Goal: Complete application form

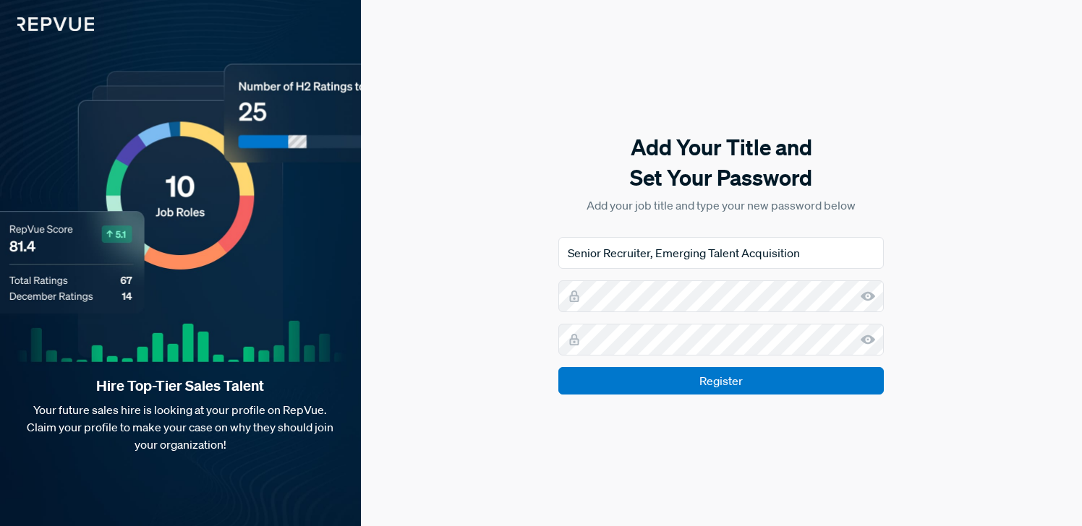
click at [865, 300] on icon at bounding box center [867, 296] width 14 height 14
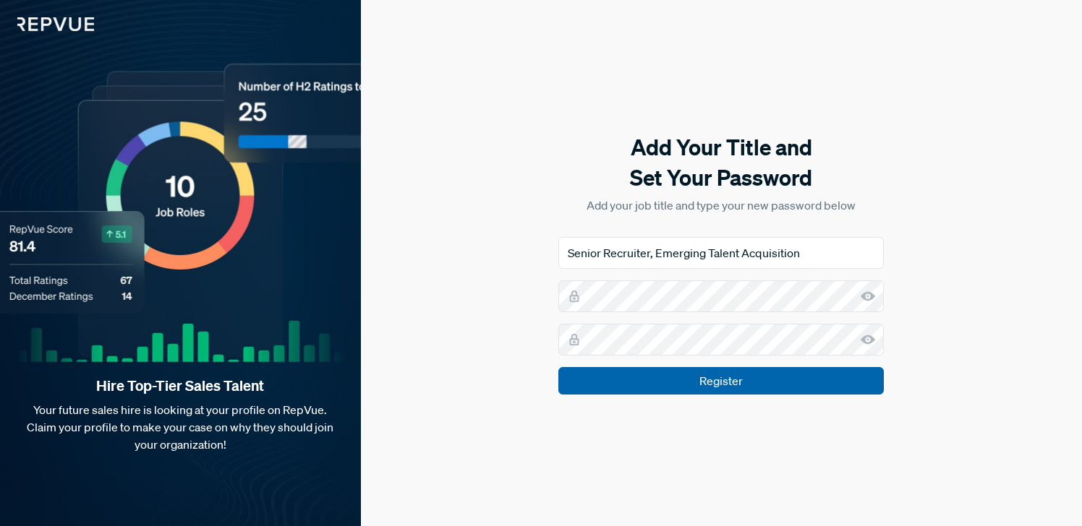
click at [698, 377] on input "Register" at bounding box center [720, 380] width 325 height 27
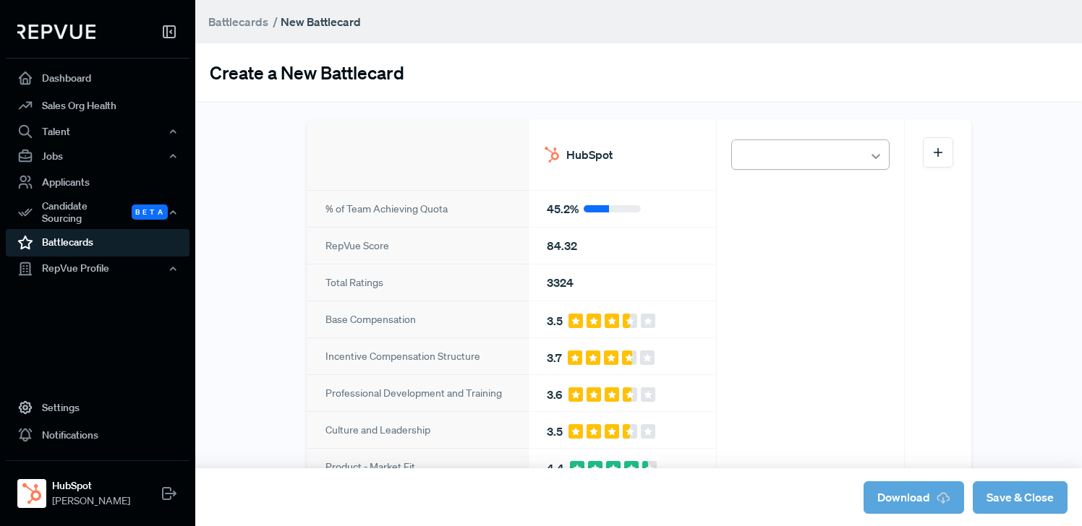
click at [885, 150] on div at bounding box center [876, 156] width 26 height 26
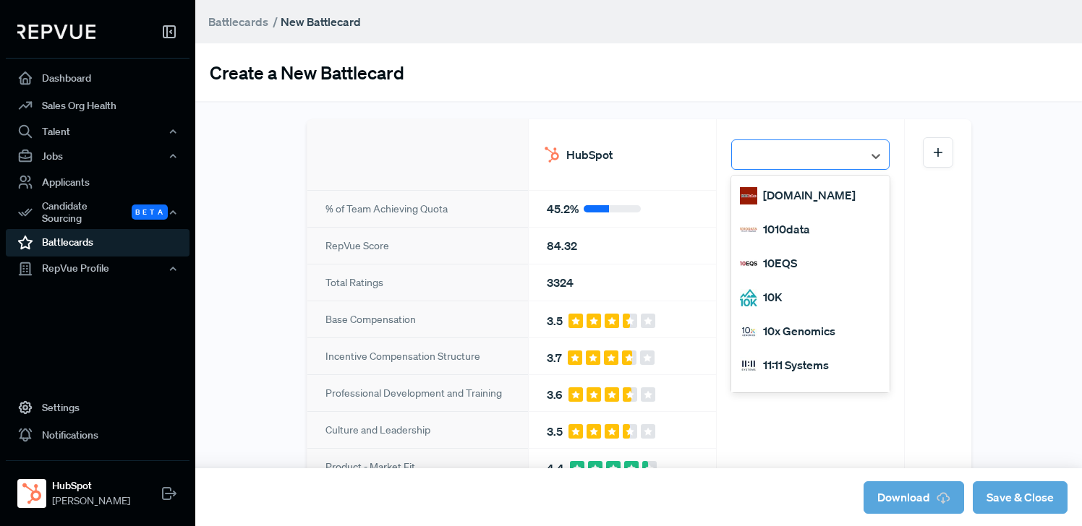
click at [808, 149] on div at bounding box center [797, 155] width 116 height 25
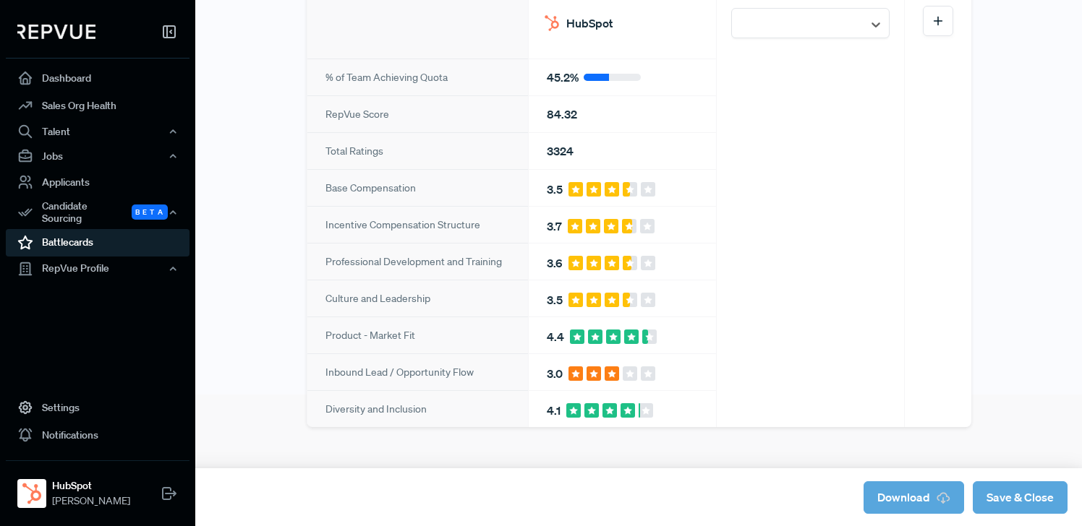
scroll to position [65, 0]
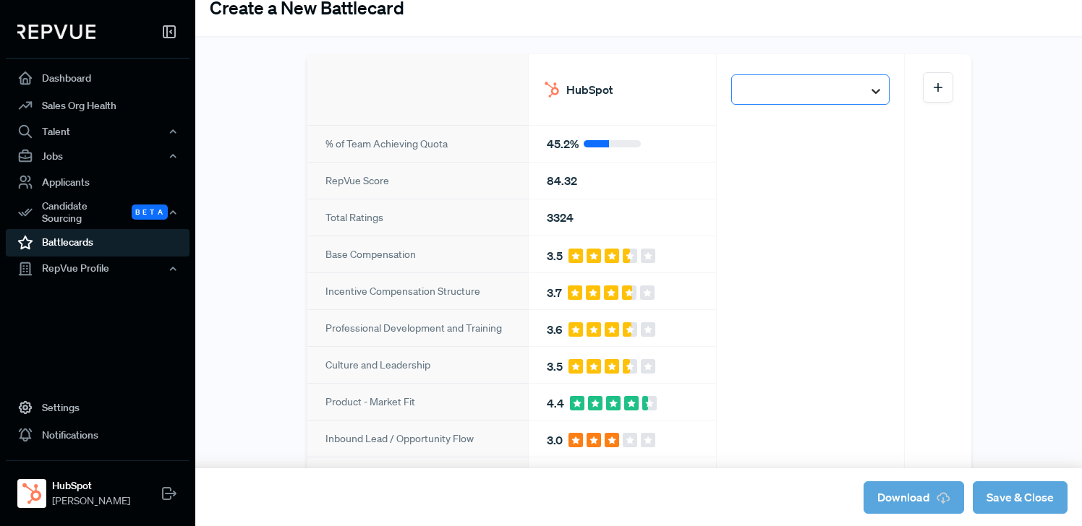
click at [865, 82] on div at bounding box center [876, 91] width 26 height 26
type input "salesforce"
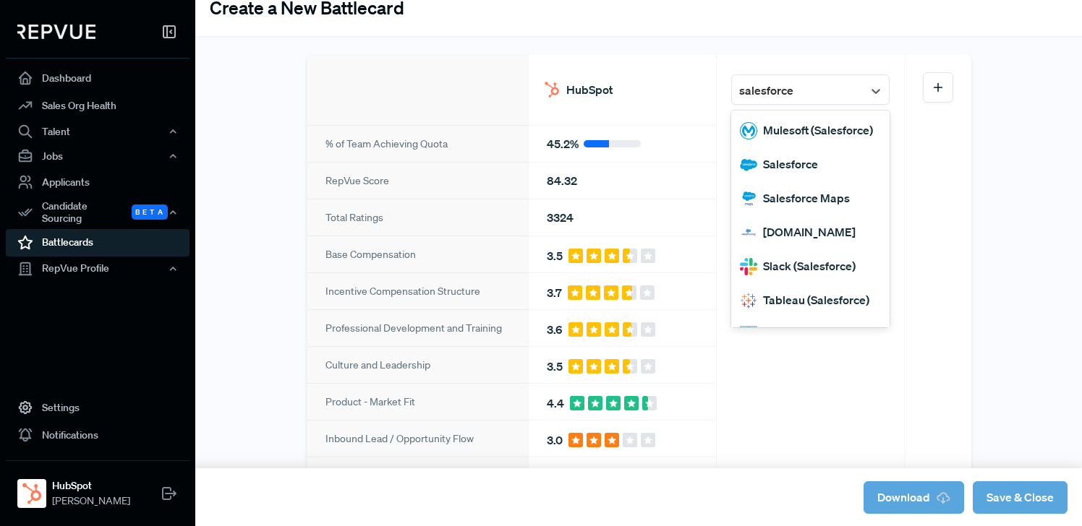
click at [791, 163] on div "Salesforce" at bounding box center [810, 165] width 158 height 34
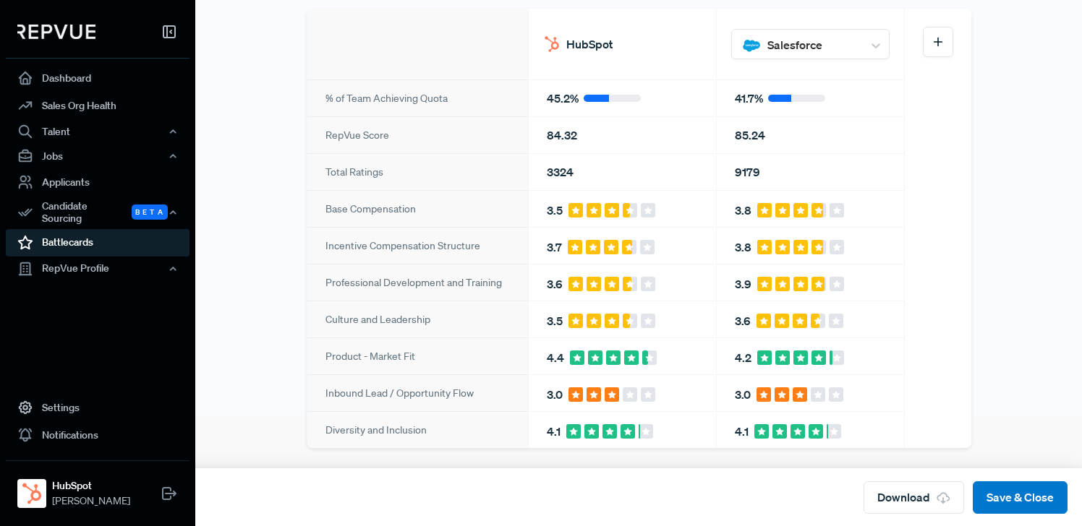
scroll to position [111, 0]
